Goal: Task Accomplishment & Management: Manage account settings

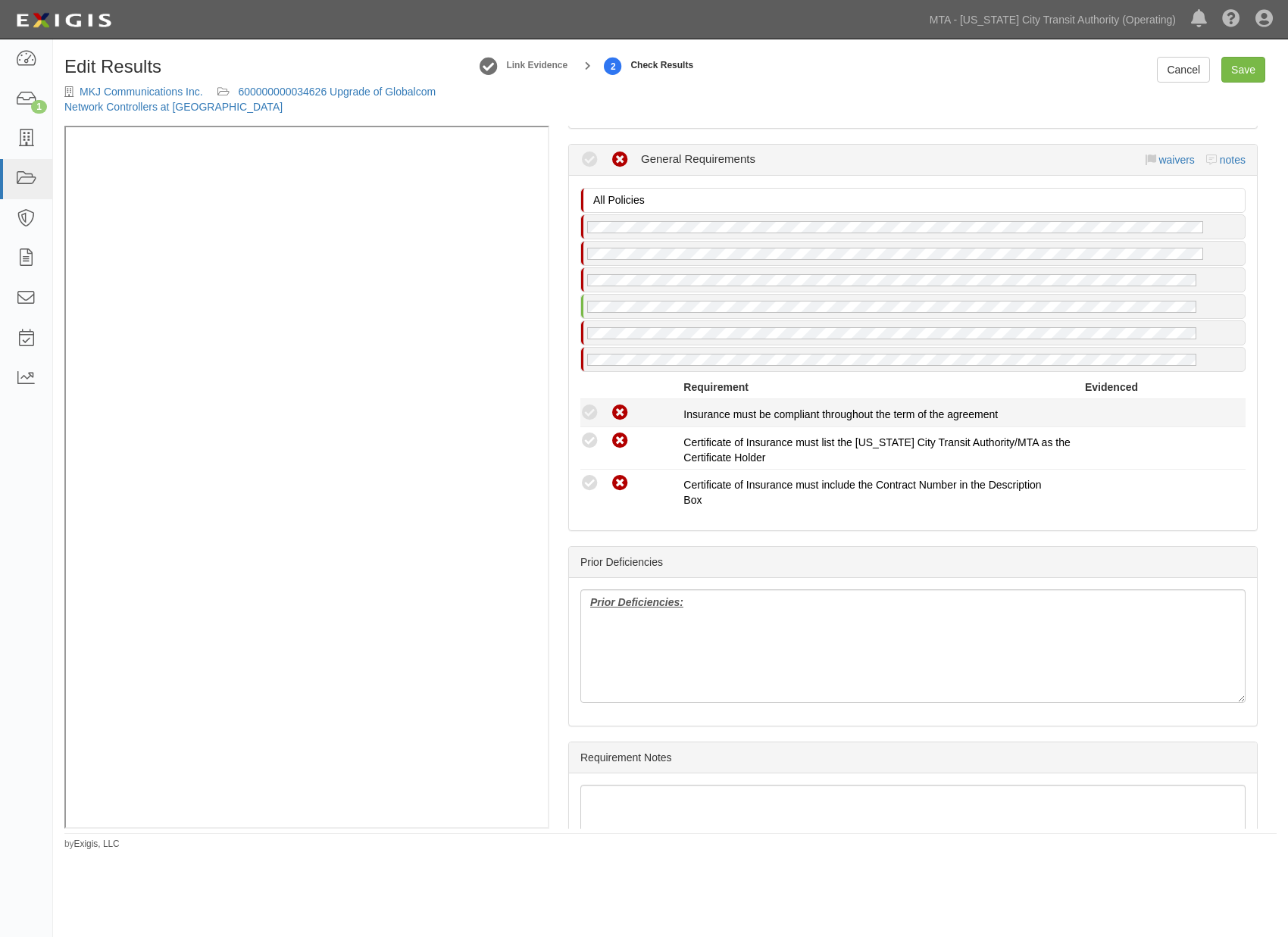
scroll to position [2630, 0]
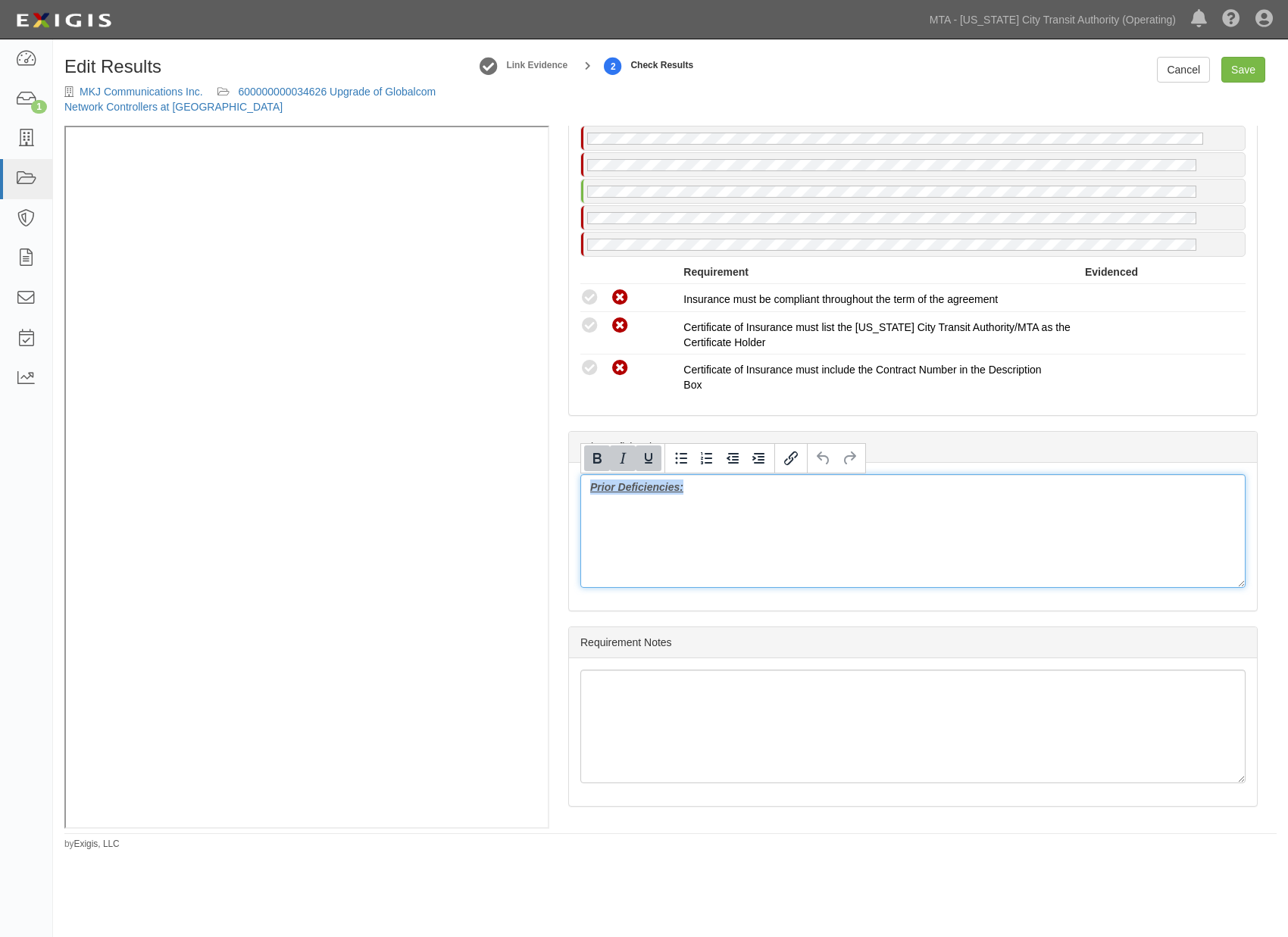
drag, startPoint x: 693, startPoint y: 500, endPoint x: 532, endPoint y: 487, distance: 161.5
click at [412, 309] on div "Manage Policies (WC/EL) Certificate; [DATE]; [DATE] (GL, AL, XS, CYB, TE&O) Cer…" at bounding box center [671, 477] width 1212 height 703
click at [1253, 72] on link "Save" at bounding box center [1243, 70] width 44 height 26
radio input "true"
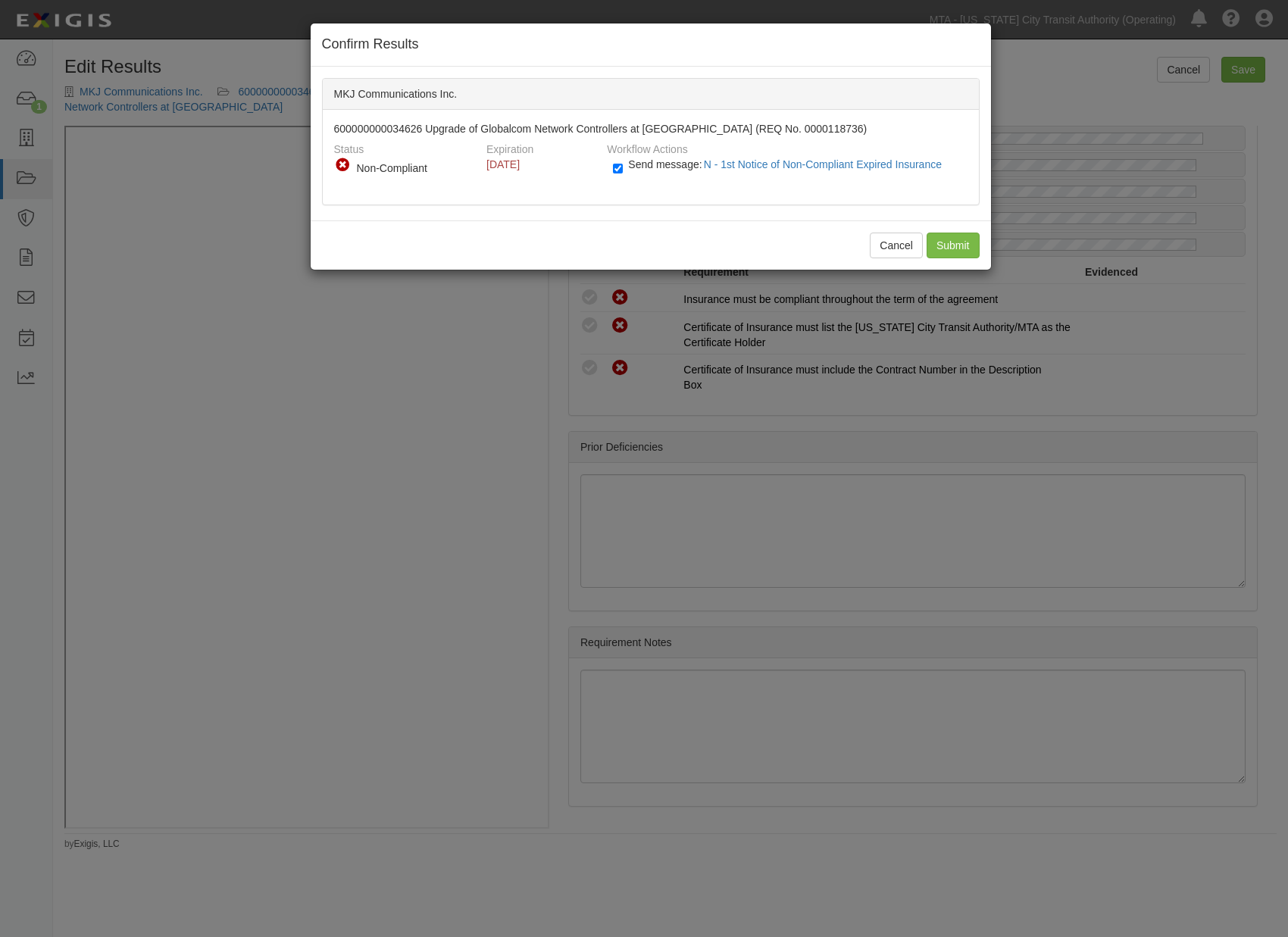
click at [631, 163] on span "Send message: N - 1st Notice of Non-Compliant Expired Insurance" at bounding box center [788, 164] width 319 height 12
click at [623, 163] on input "Send message: N - 1st Notice of Non-Compliant Expired Insurance" at bounding box center [618, 168] width 10 height 18
checkbox input "false"
click at [955, 244] on input "Submit" at bounding box center [953, 245] width 53 height 26
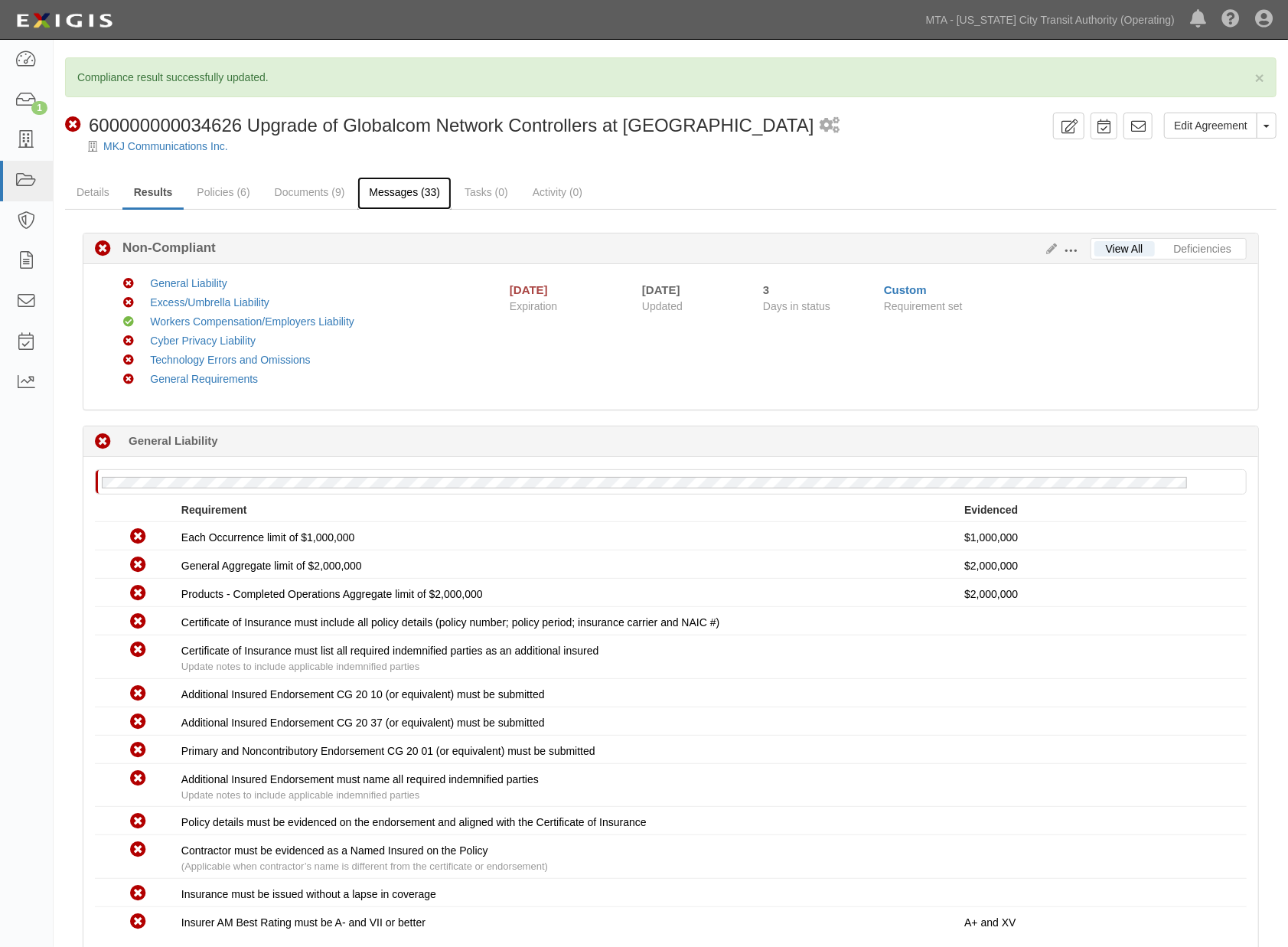
click at [401, 189] on link "Messages (33)" at bounding box center [404, 193] width 94 height 33
